Goal: Use online tool/utility: Utilize a website feature to perform a specific function

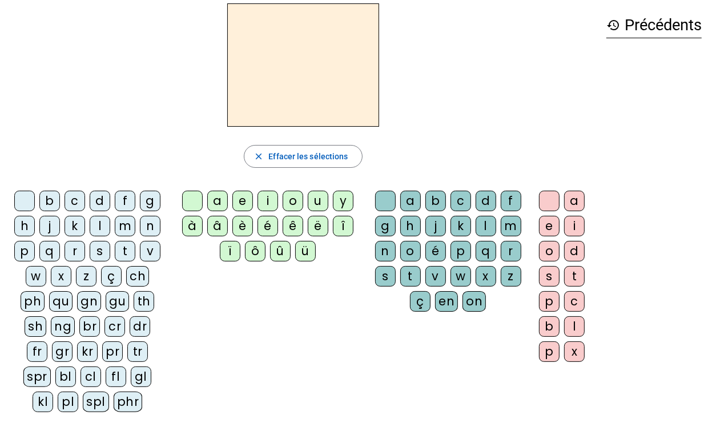
scroll to position [49, 0]
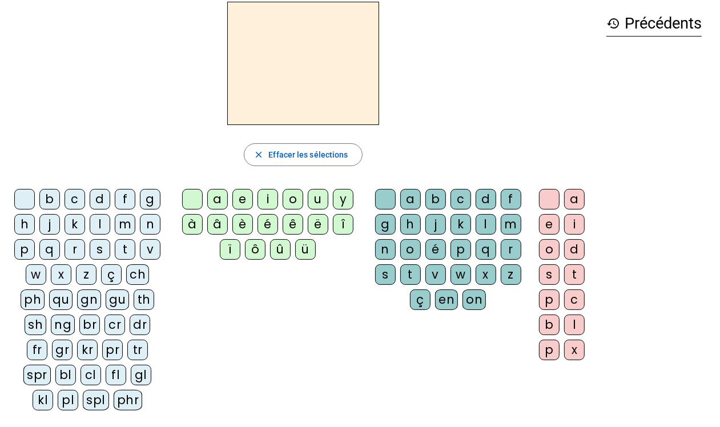
click at [215, 201] on div "a" at bounding box center [217, 199] width 21 height 21
click at [105, 335] on div "cr" at bounding box center [115, 325] width 21 height 21
click at [130, 335] on div "dr" at bounding box center [140, 325] width 21 height 21
click at [47, 355] on div "fr" at bounding box center [37, 350] width 21 height 21
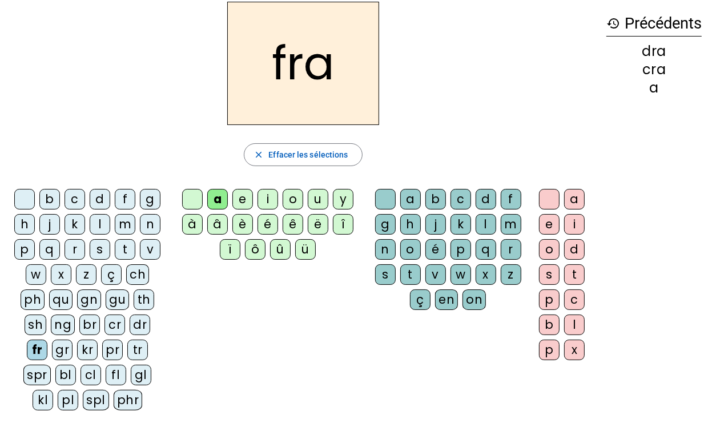
click at [73, 351] on div "gr" at bounding box center [62, 350] width 21 height 21
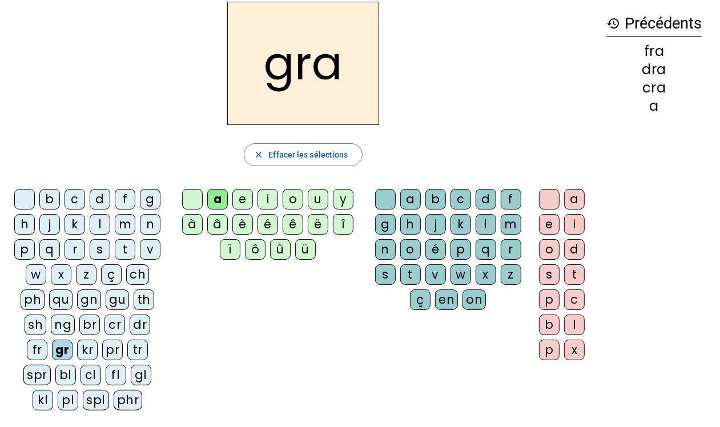
click at [77, 360] on div "kr" at bounding box center [87, 350] width 21 height 21
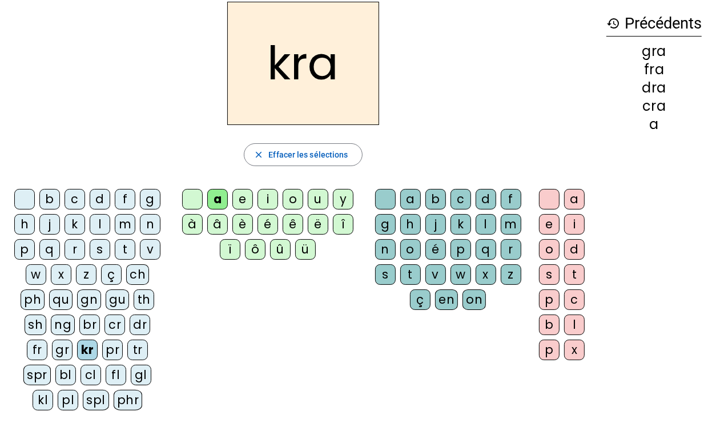
click at [102, 360] on div "pr" at bounding box center [112, 350] width 21 height 21
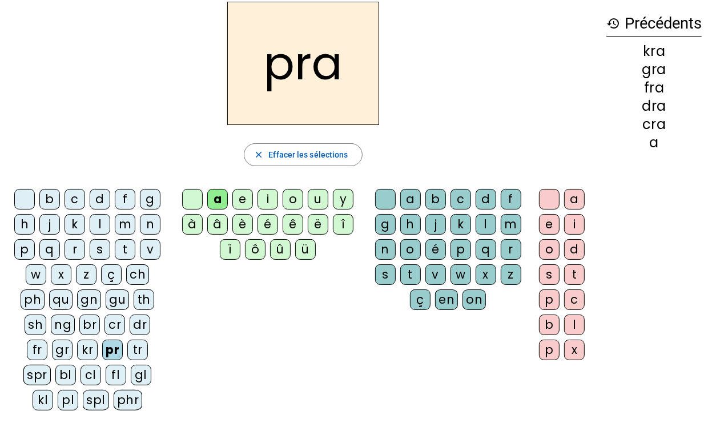
click at [269, 224] on div "é" at bounding box center [268, 224] width 21 height 21
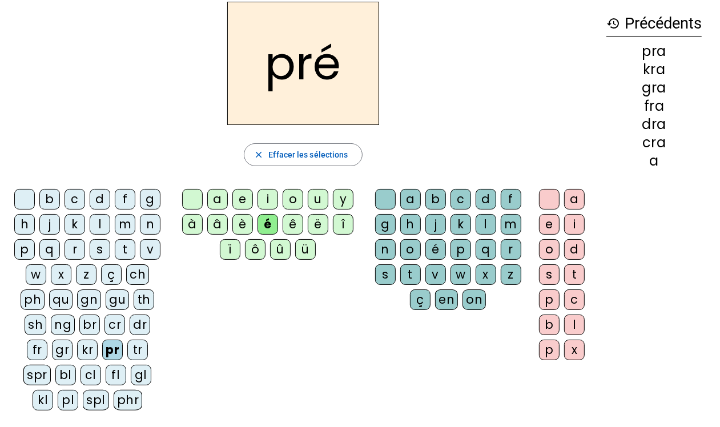
click at [127, 360] on div "tr" at bounding box center [137, 350] width 21 height 21
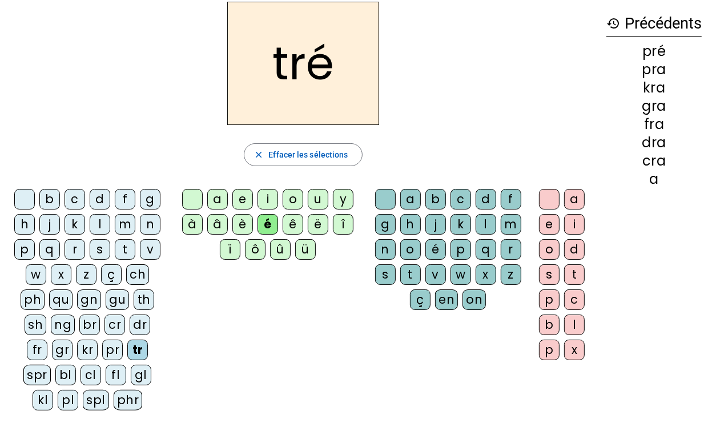
click at [47, 356] on div "fr" at bounding box center [37, 350] width 21 height 21
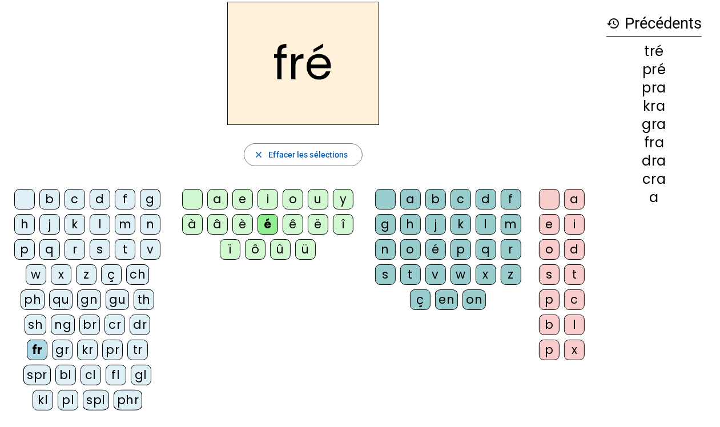
click at [105, 335] on div "cr" at bounding box center [115, 325] width 21 height 21
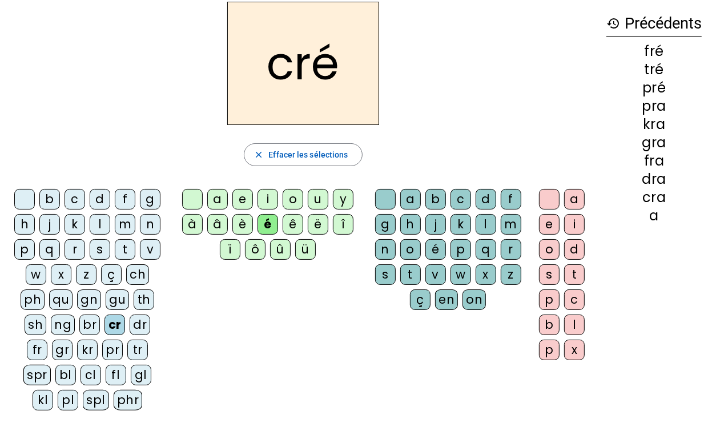
click at [73, 353] on div "gr" at bounding box center [62, 350] width 21 height 21
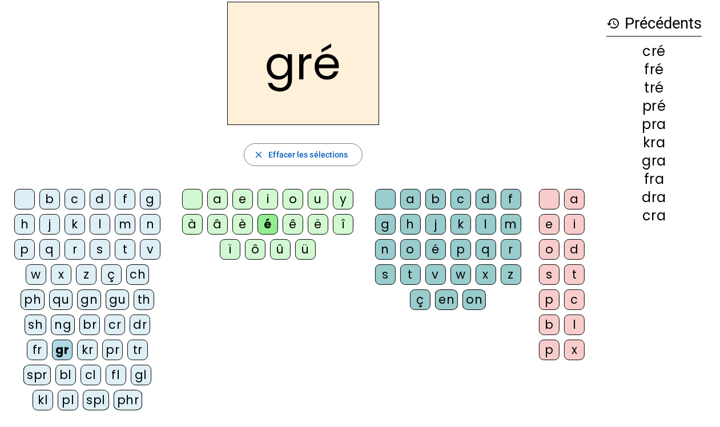
click at [60, 199] on div "b" at bounding box center [49, 199] width 21 height 21
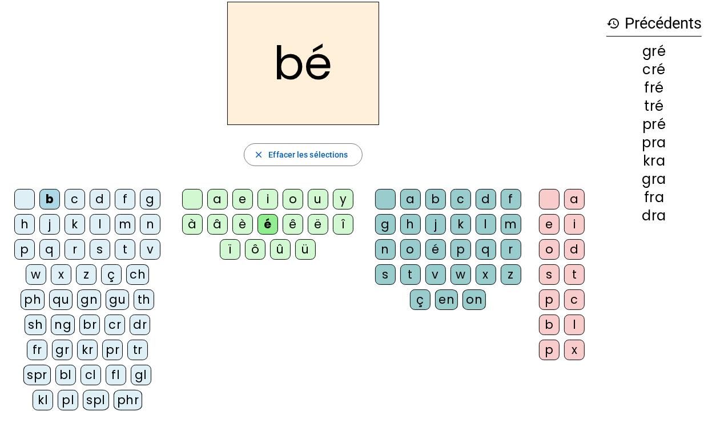
click at [300, 225] on div "ê" at bounding box center [293, 224] width 21 height 21
click at [105, 335] on div "cr" at bounding box center [115, 325] width 21 height 21
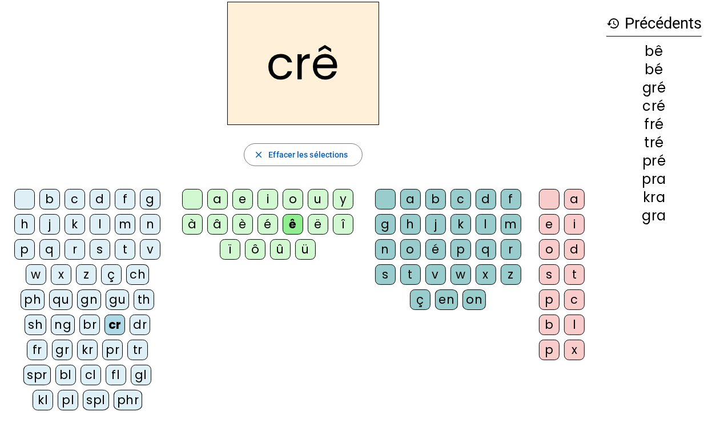
click at [47, 350] on div "fr" at bounding box center [37, 350] width 21 height 21
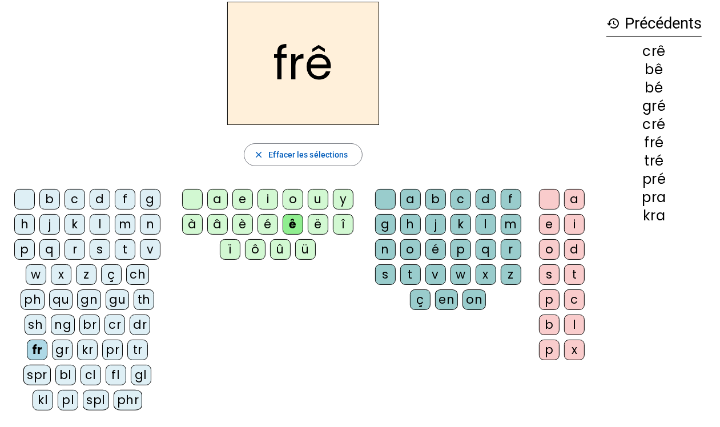
click at [73, 352] on div "gr" at bounding box center [62, 350] width 21 height 21
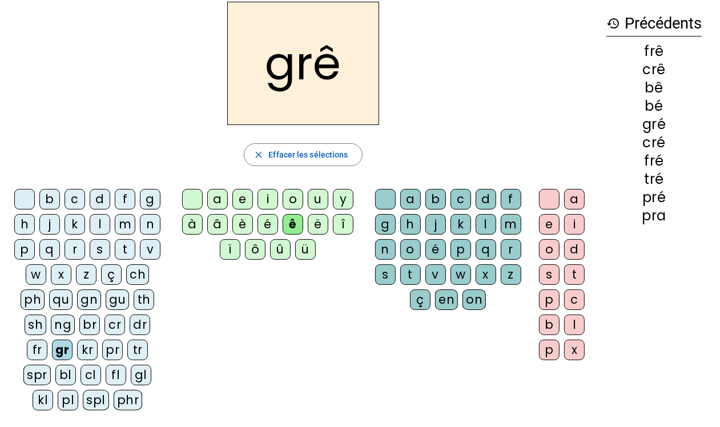
click at [79, 335] on div "br" at bounding box center [89, 325] width 21 height 21
